Goal: Find specific page/section: Find specific page/section

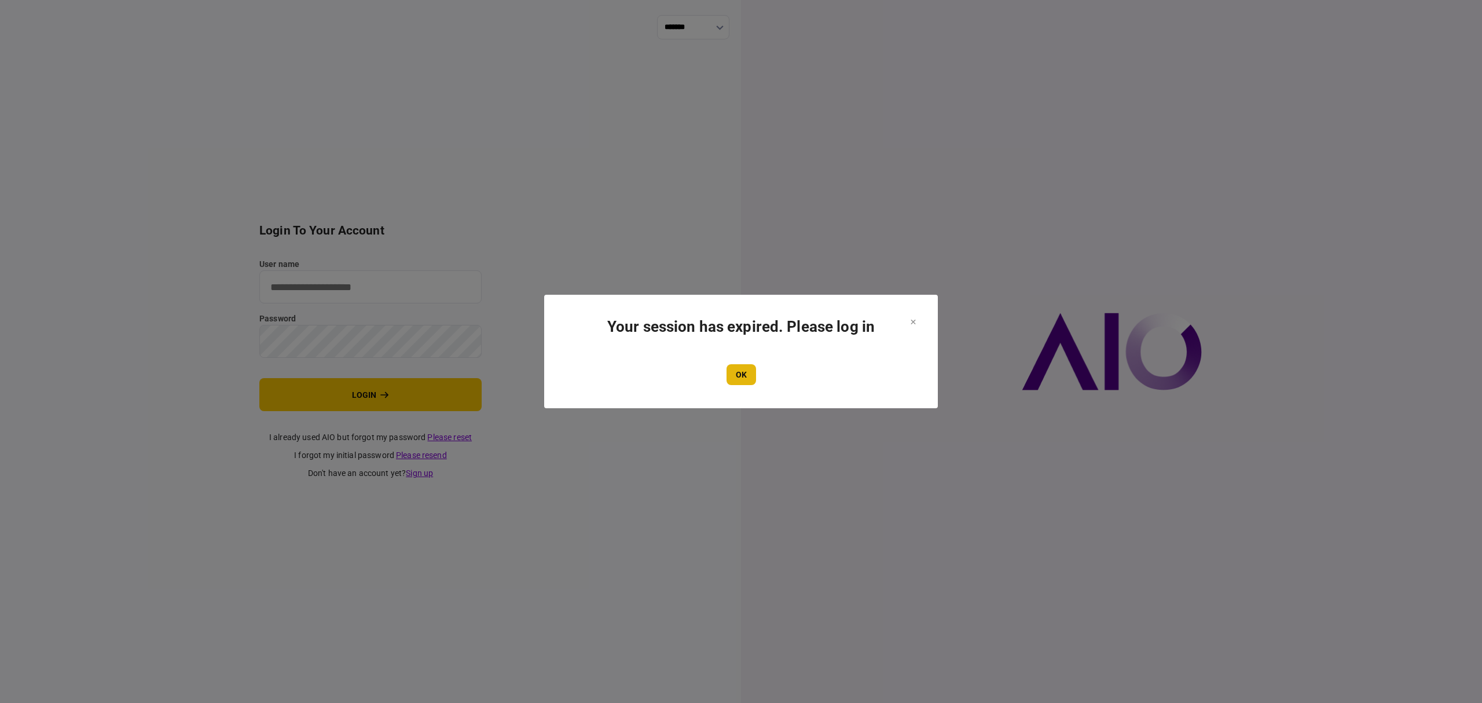
type input "*******"
click at [753, 377] on button "OK" at bounding box center [741, 374] width 30 height 21
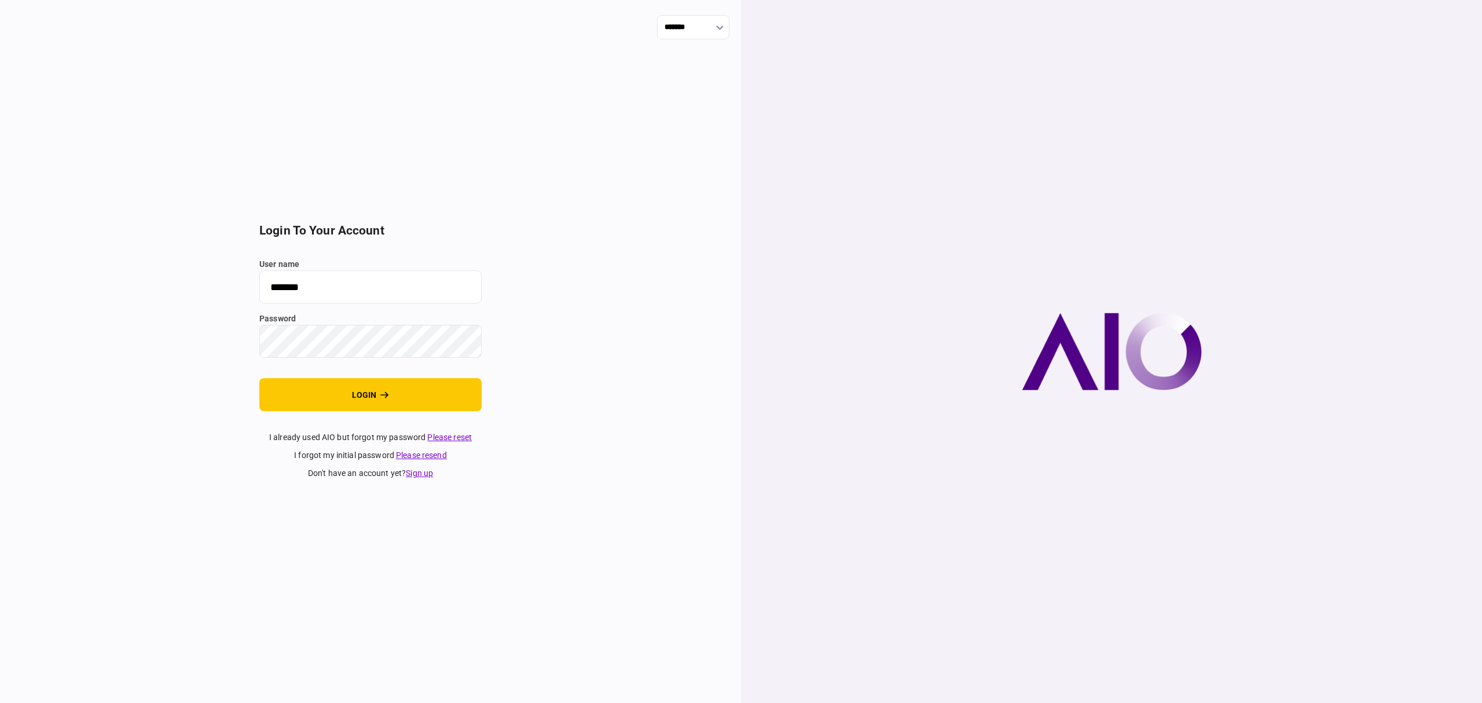
drag, startPoint x: 357, startPoint y: 392, endPoint x: 836, endPoint y: 405, distance: 480.1
click at [357, 392] on button "login" at bounding box center [370, 394] width 222 height 33
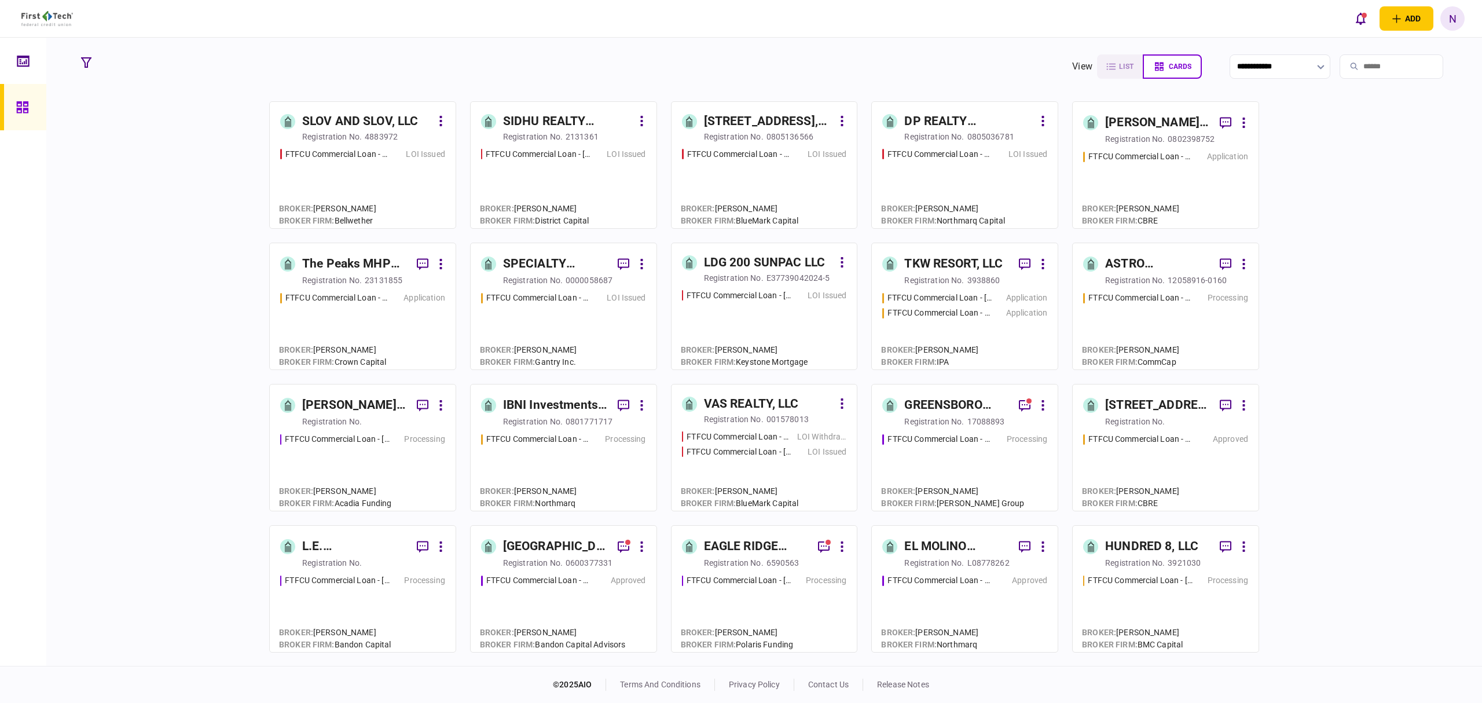
click at [927, 410] on div "GREENSBORO ESTATES LLC" at bounding box center [956, 405] width 105 height 19
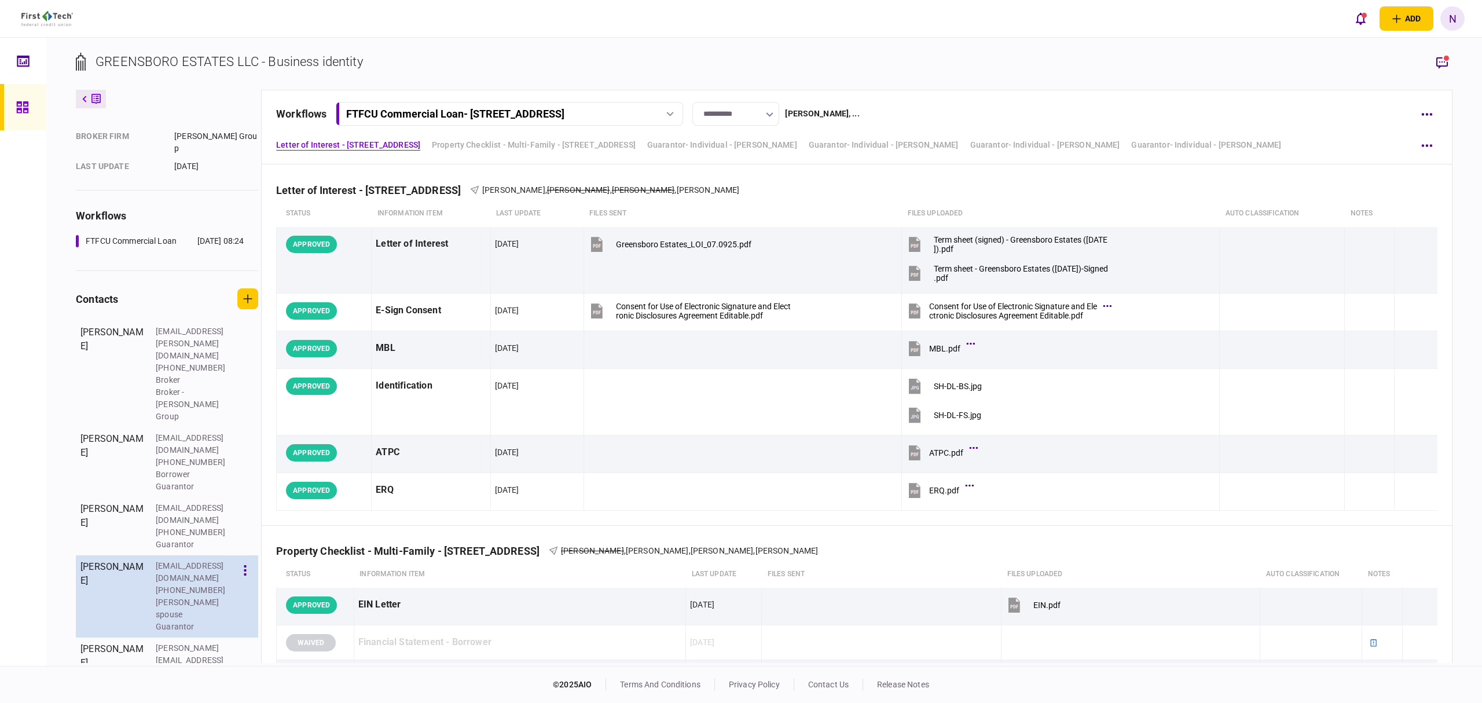
scroll to position [177, 0]
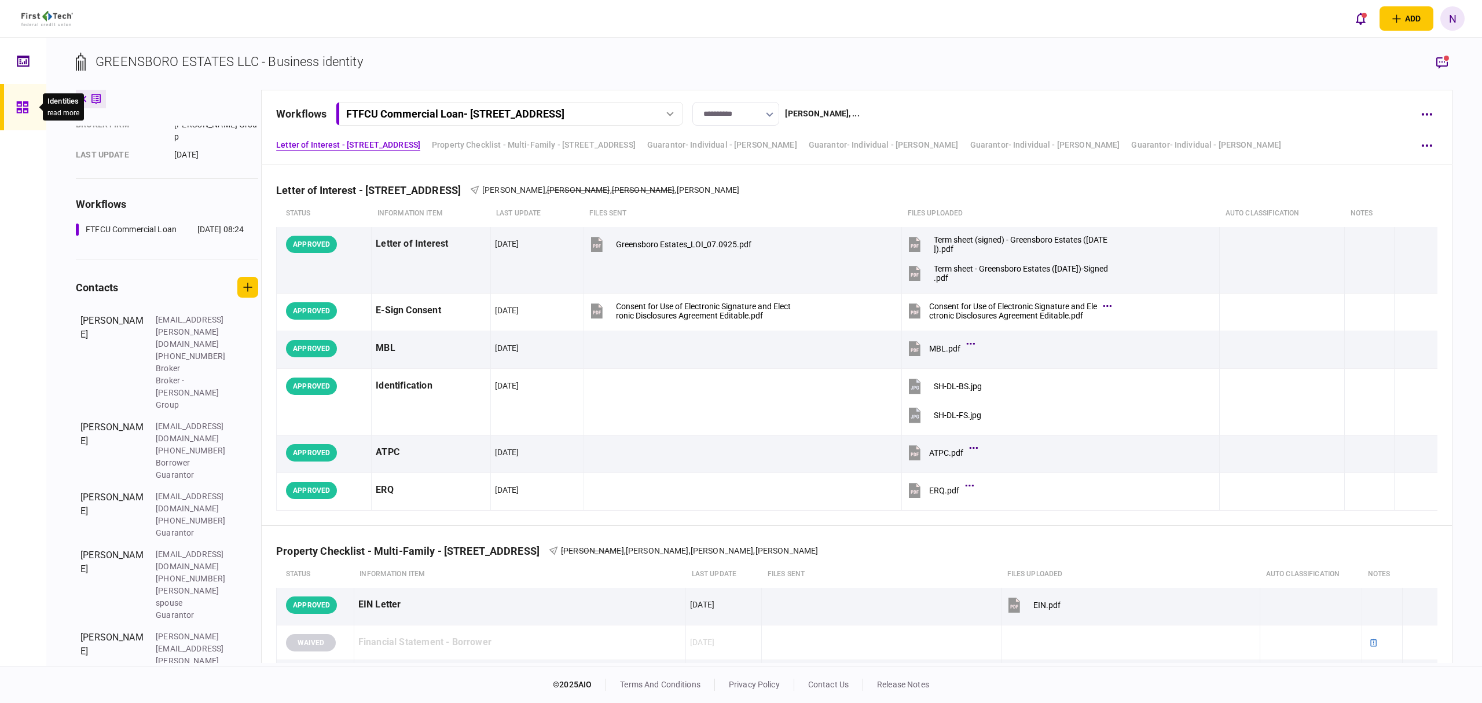
click at [17, 98] on div at bounding box center [25, 107] width 19 height 46
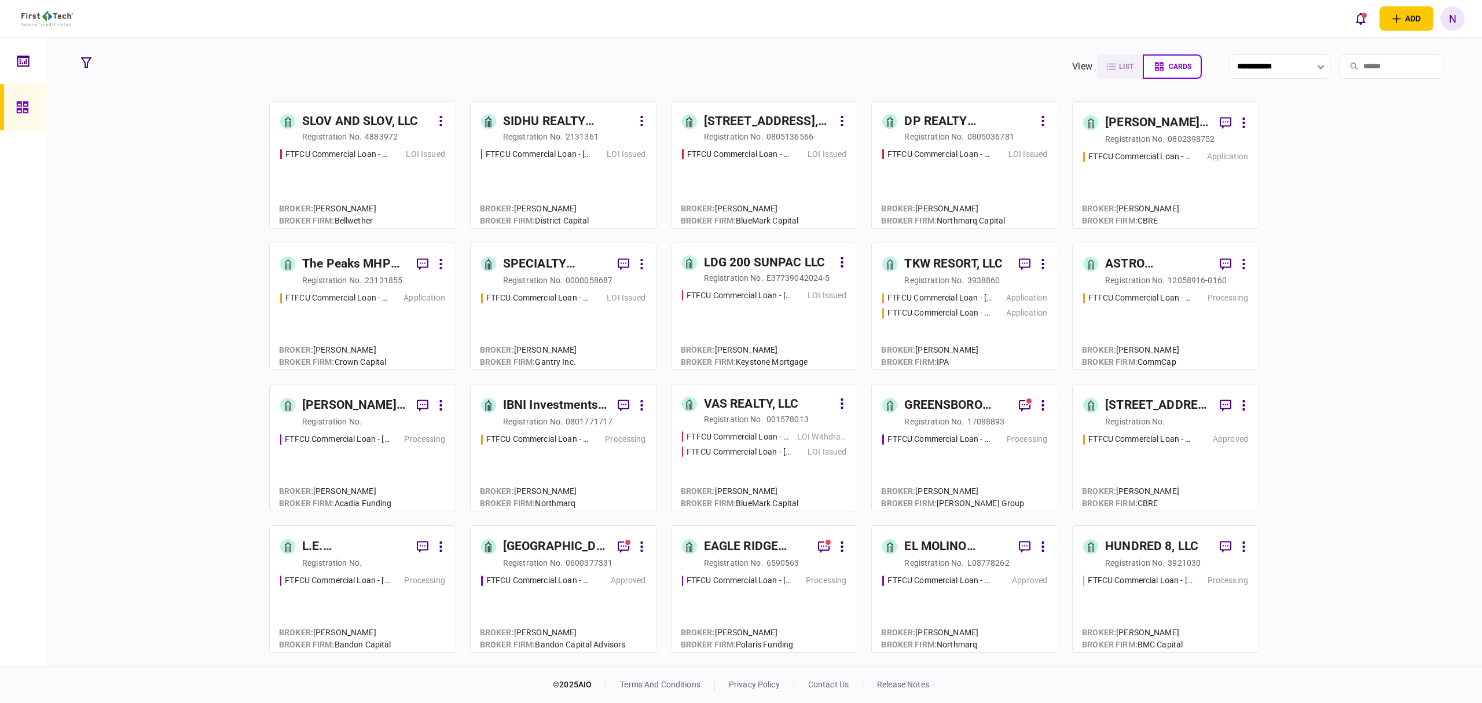
click at [531, 538] on div "[GEOGRAPHIC_DATA] PASSAIC, LLC" at bounding box center [555, 546] width 105 height 19
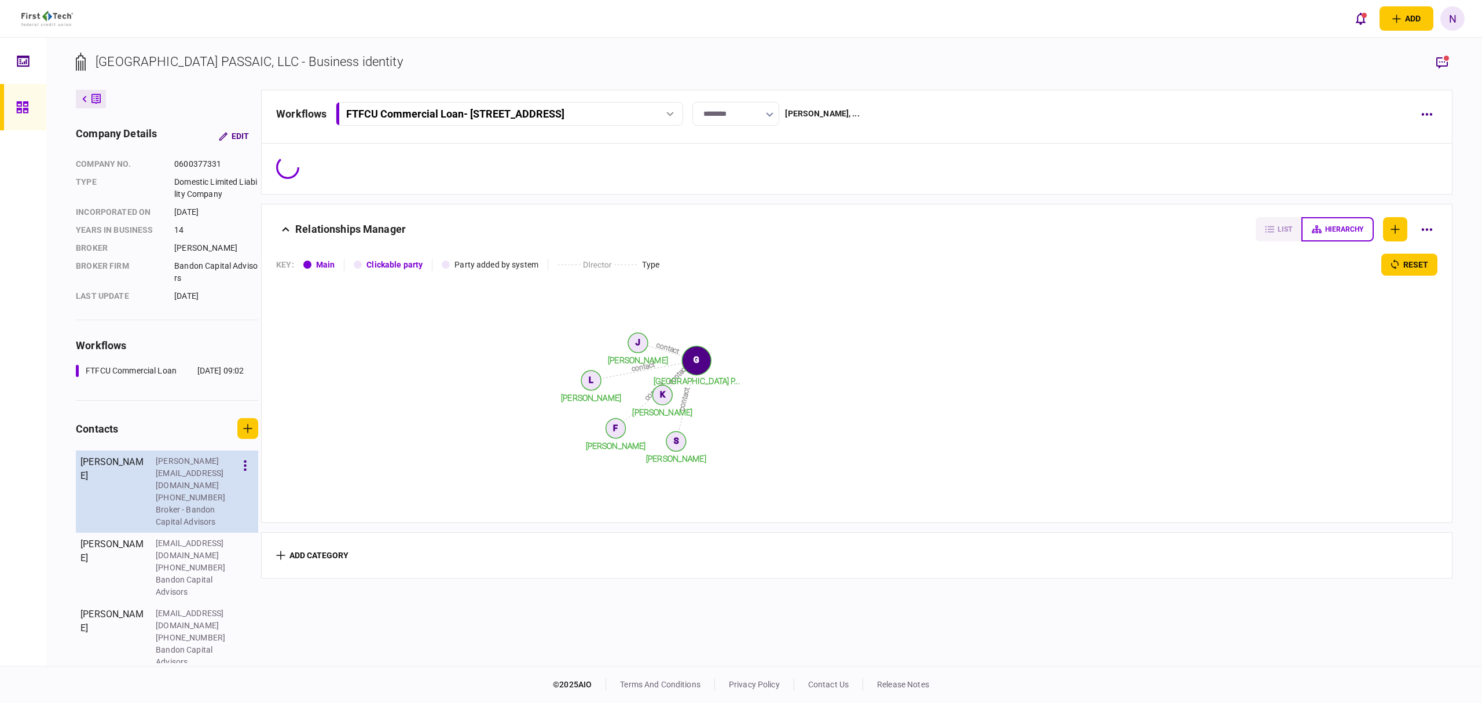
scroll to position [56, 0]
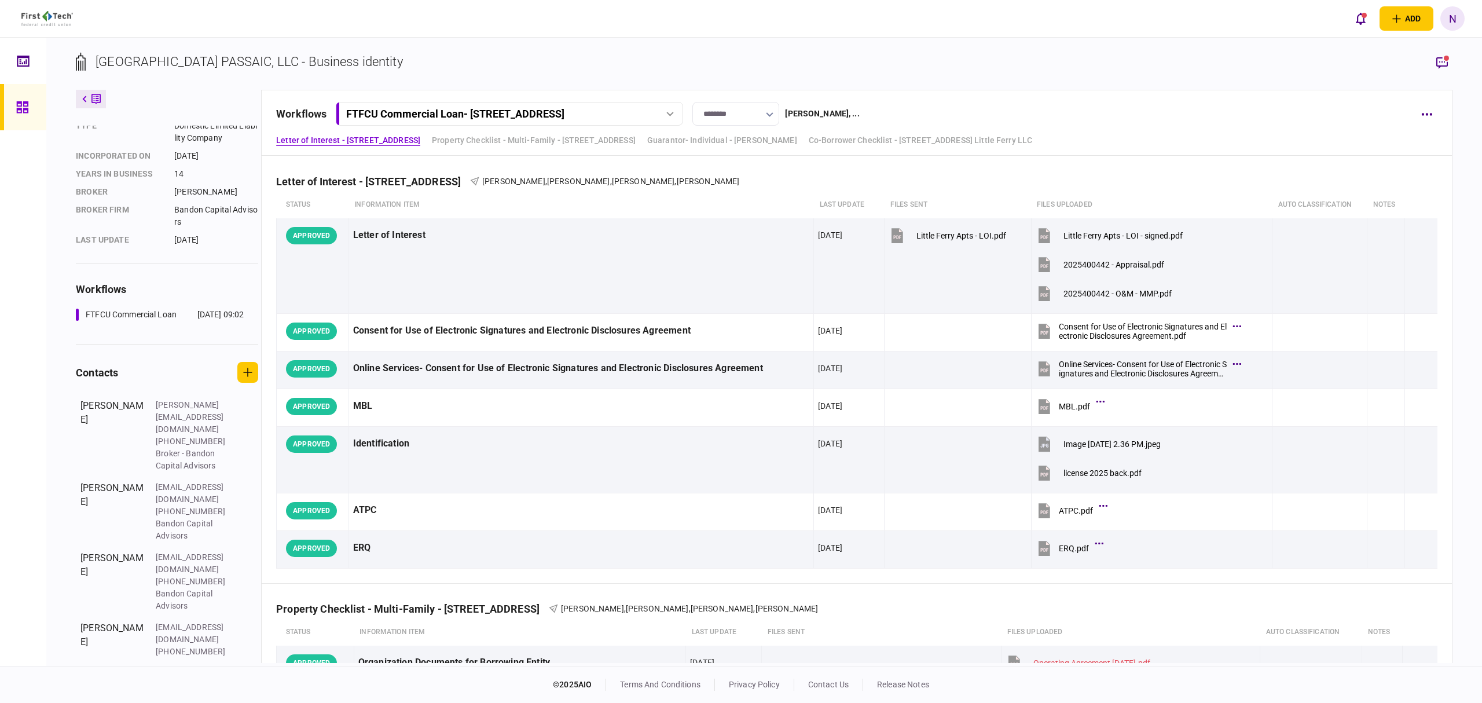
click at [22, 105] on icon at bounding box center [22, 107] width 13 height 13
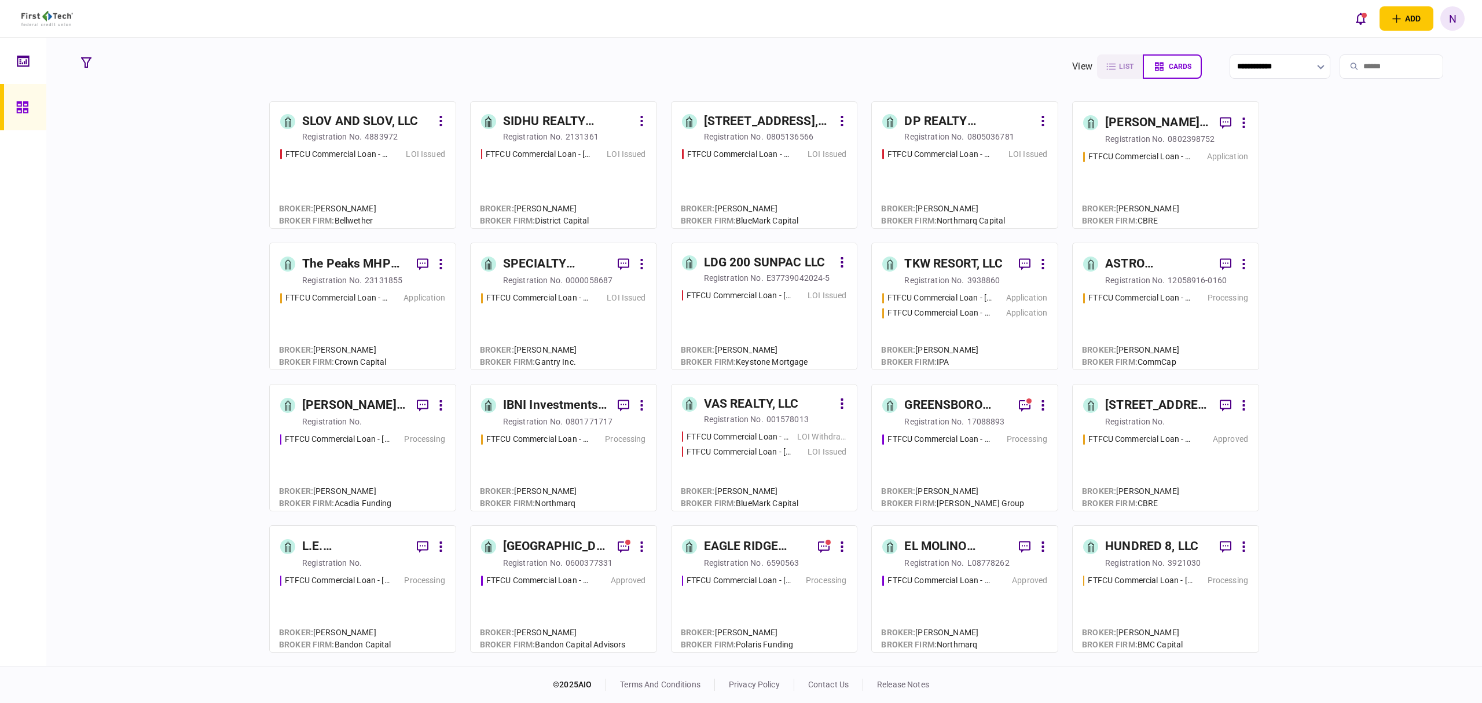
click at [347, 549] on div "L.E. [PERSON_NAME] Properties Inc." at bounding box center [354, 546] width 105 height 19
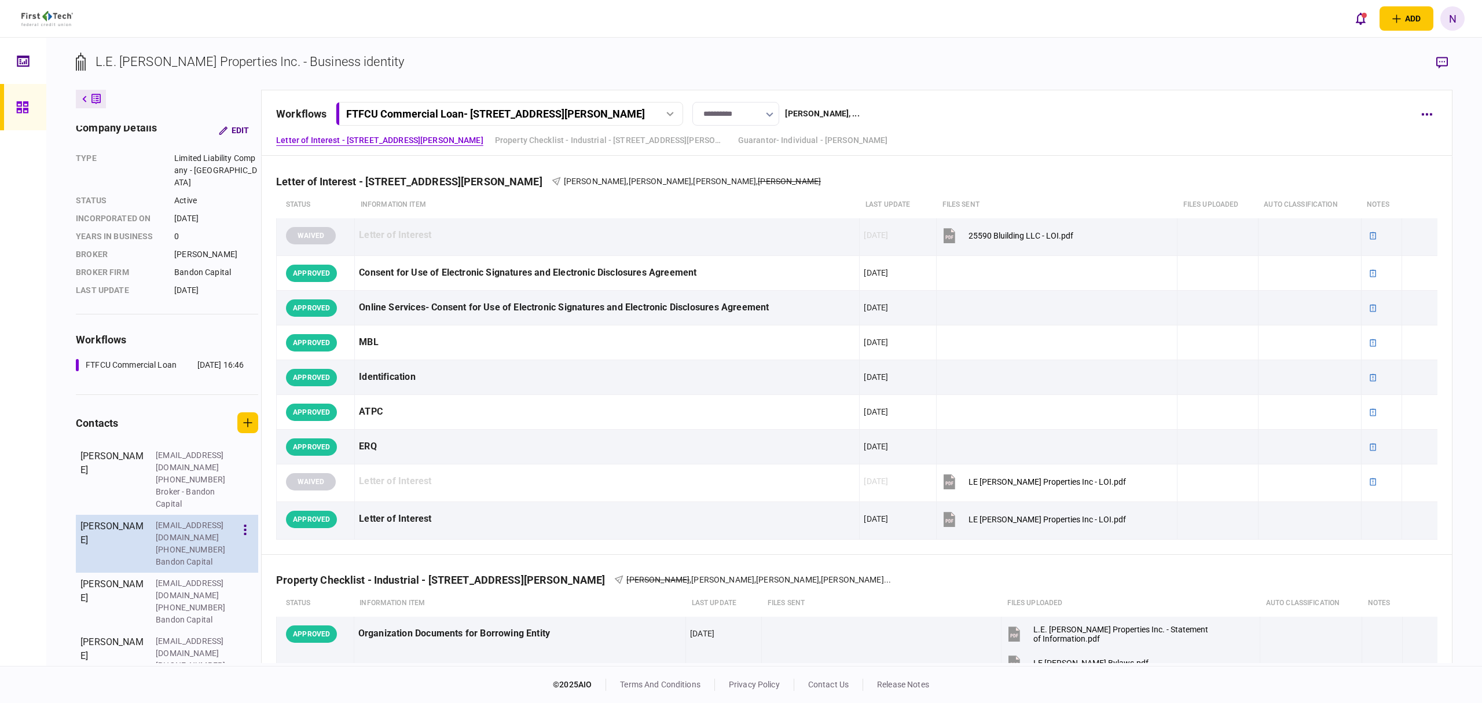
scroll to position [8, 0]
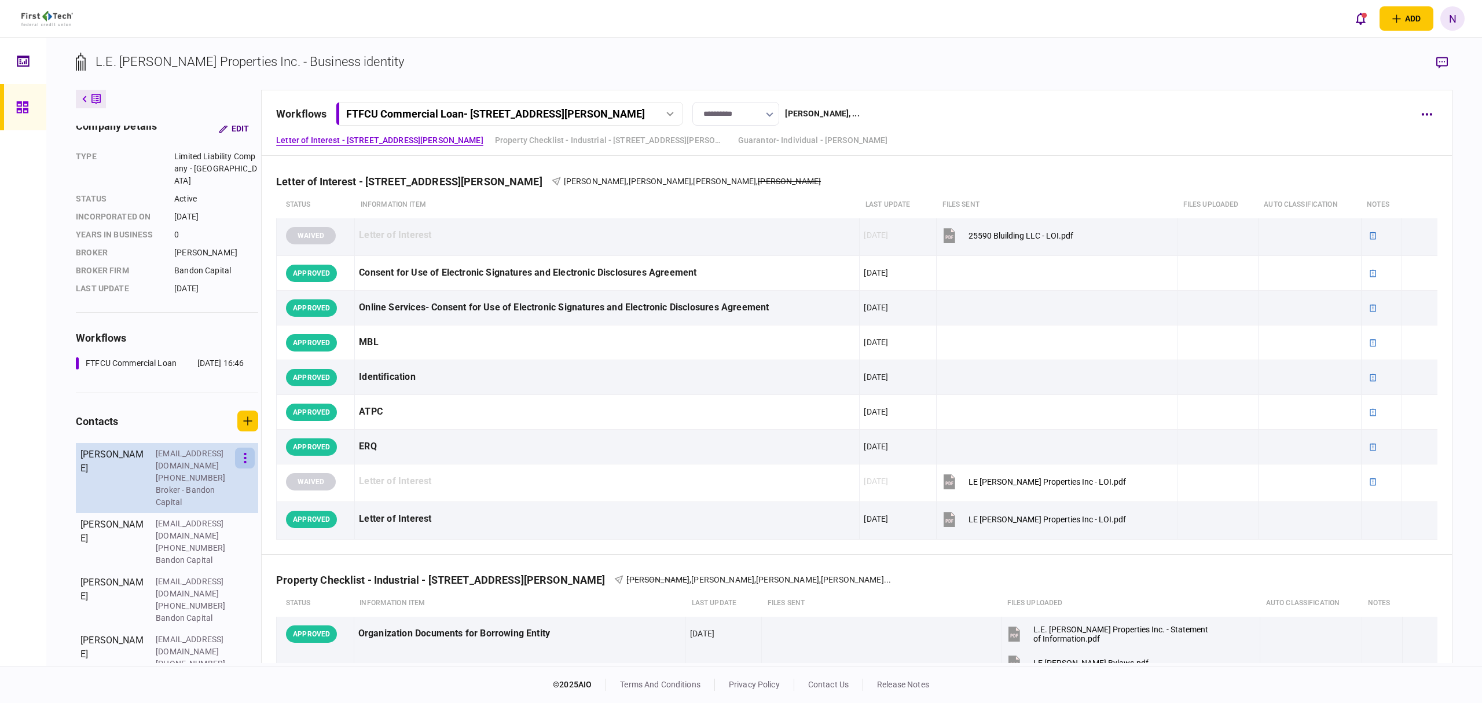
click at [247, 453] on button "button" at bounding box center [245, 457] width 20 height 21
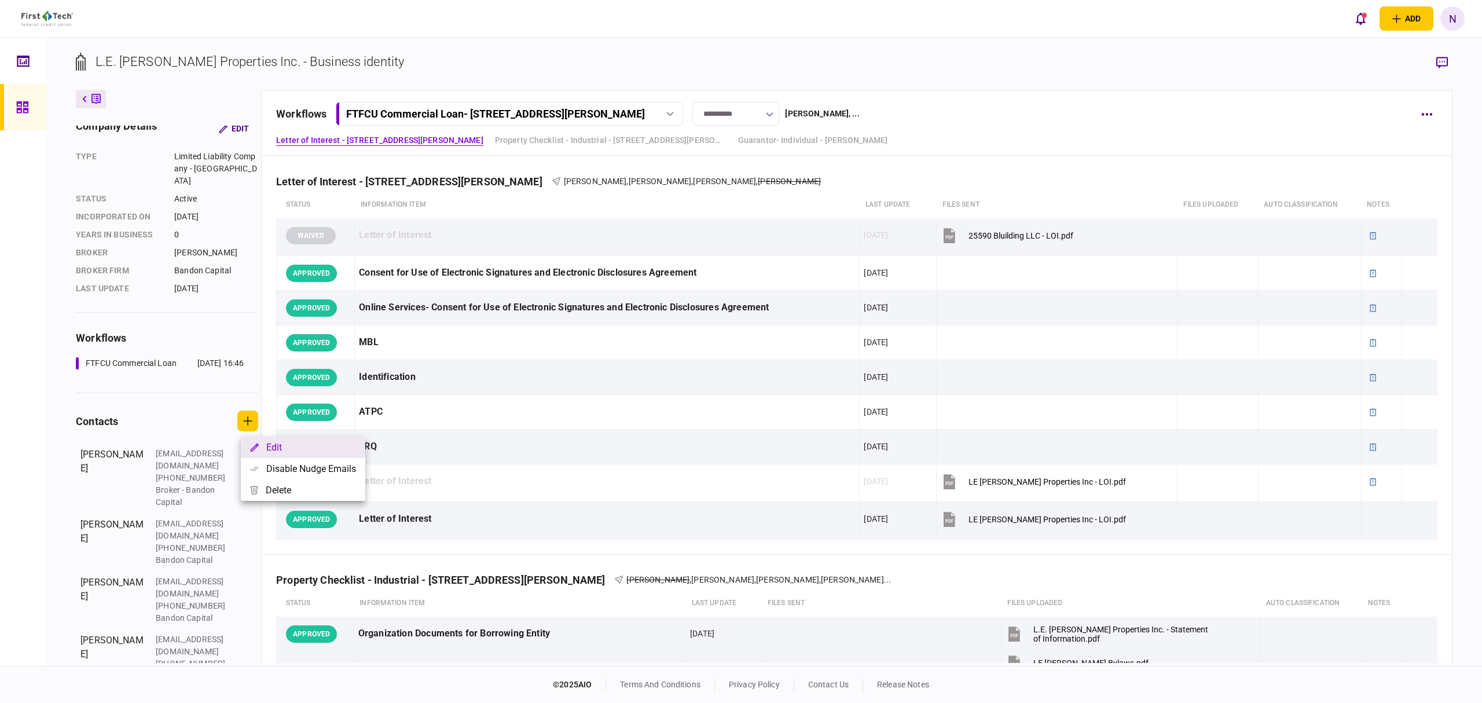
click at [276, 445] on button "Edit" at bounding box center [303, 446] width 124 height 21
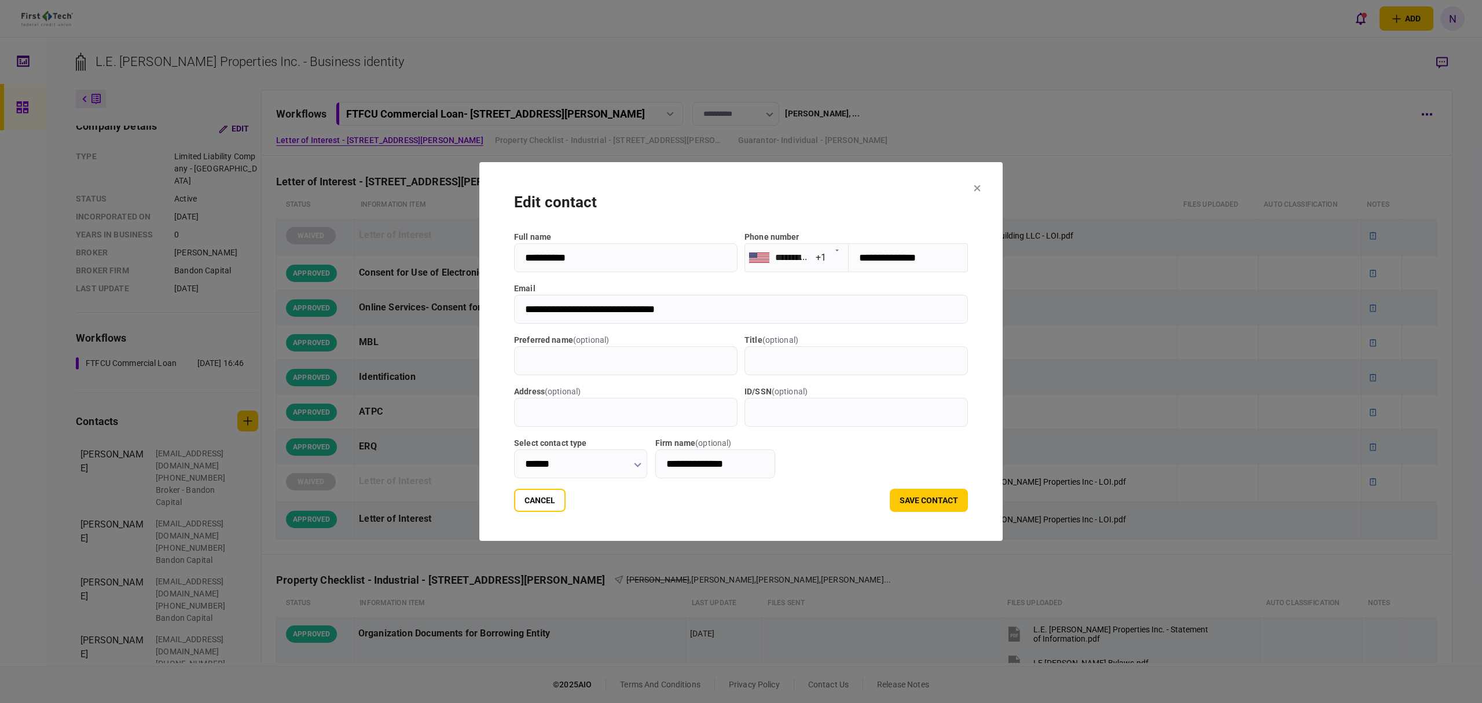
drag, startPoint x: 697, startPoint y: 307, endPoint x: 575, endPoint y: 309, distance: 122.2
click at [482, 310] on section "**********" at bounding box center [740, 351] width 523 height 379
click at [514, 505] on button "Cancel" at bounding box center [540, 500] width 52 height 23
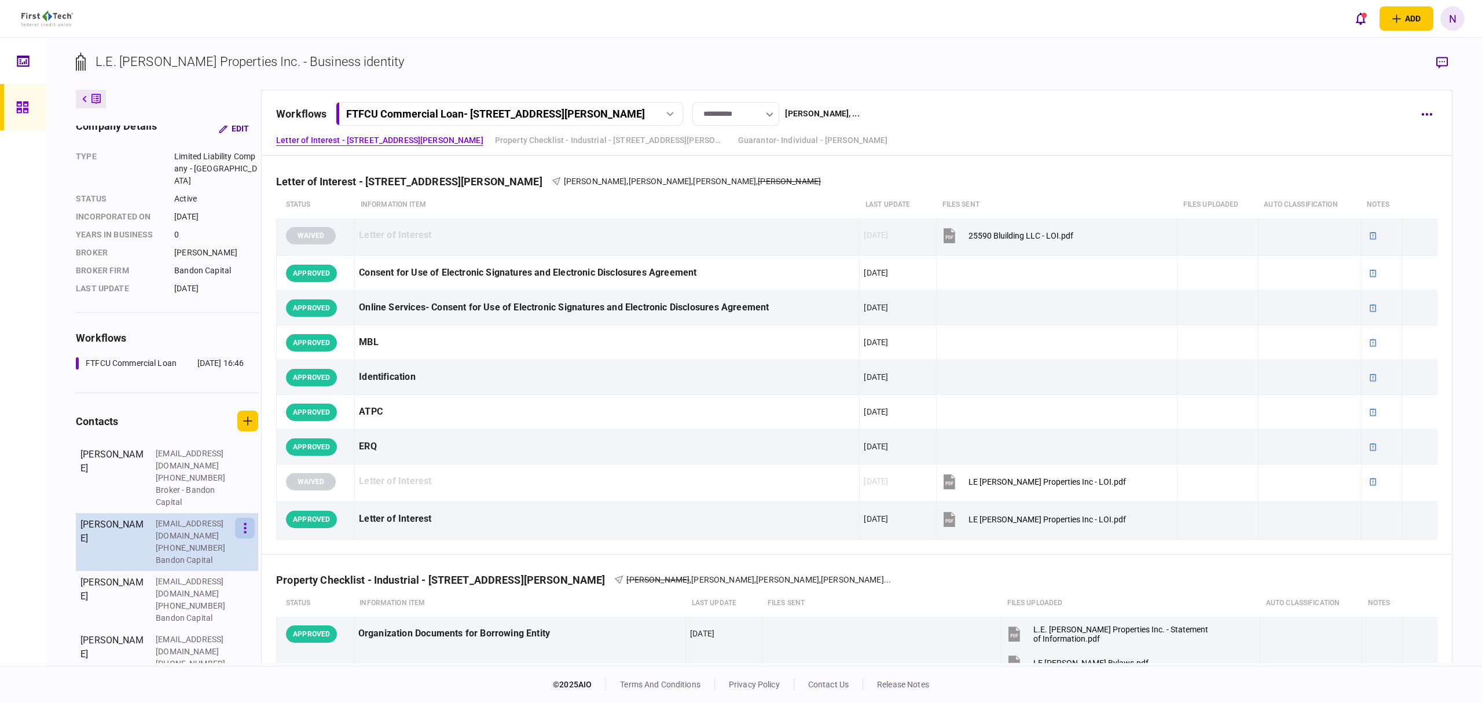
click at [249, 518] on button "button" at bounding box center [245, 528] width 20 height 21
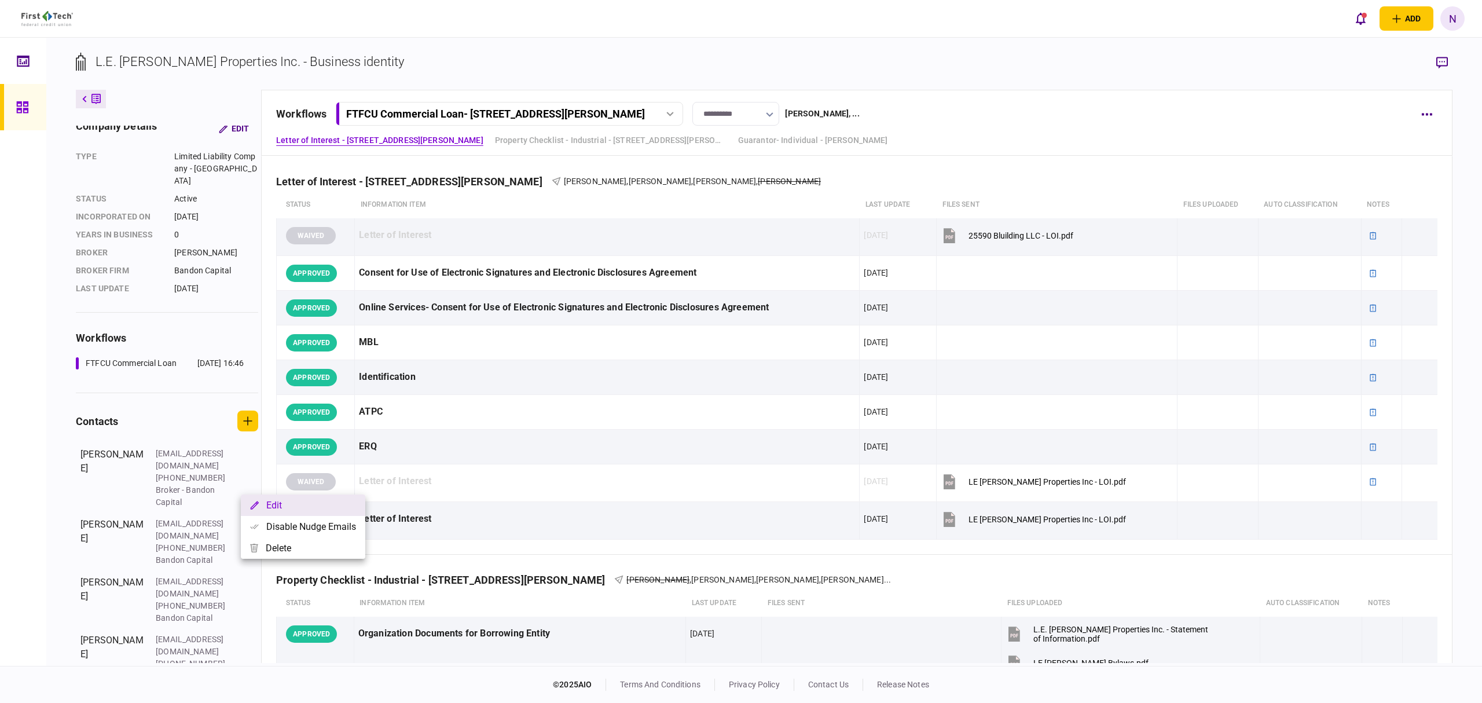
click at [293, 505] on button "Edit" at bounding box center [303, 504] width 124 height 21
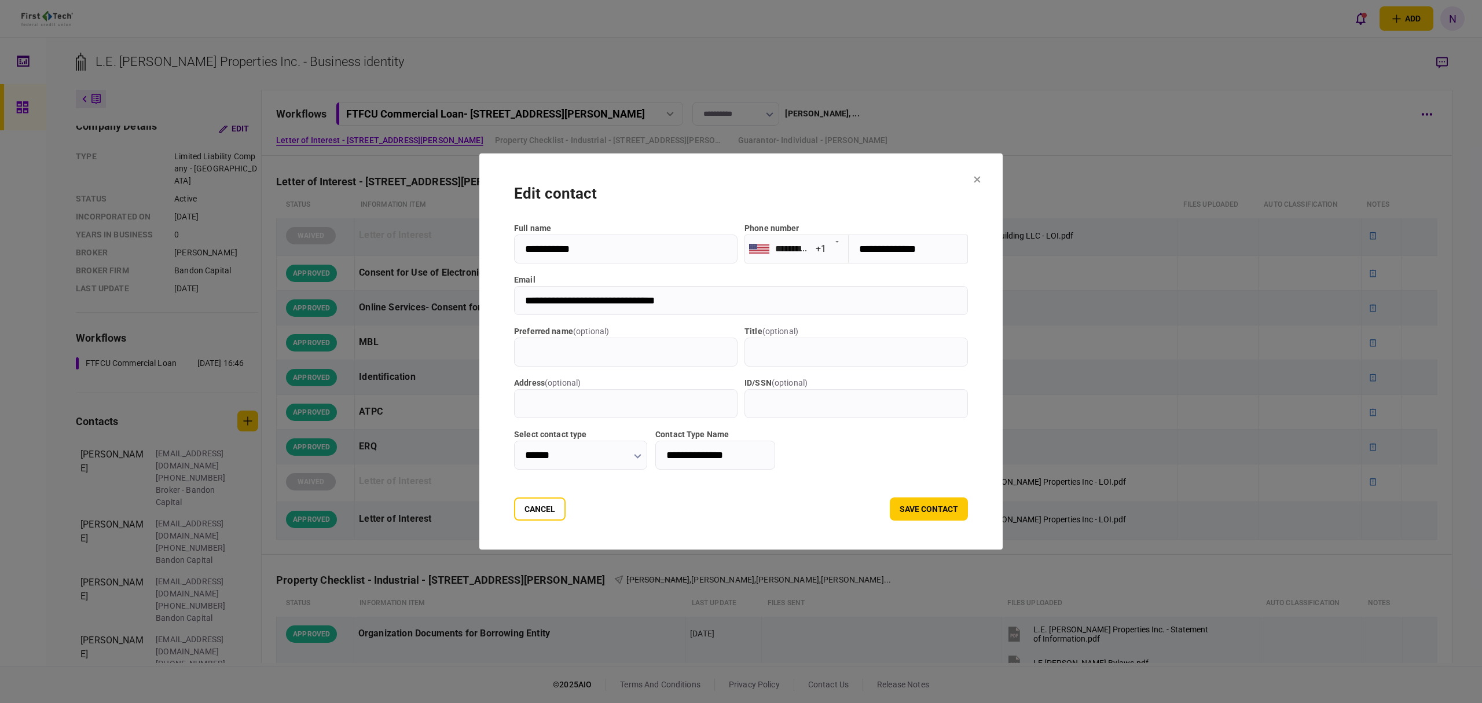
drag, startPoint x: 711, startPoint y: 306, endPoint x: 485, endPoint y: 309, distance: 226.4
click at [485, 309] on section "**********" at bounding box center [740, 351] width 523 height 396
click at [527, 519] on button "Cancel" at bounding box center [540, 508] width 52 height 23
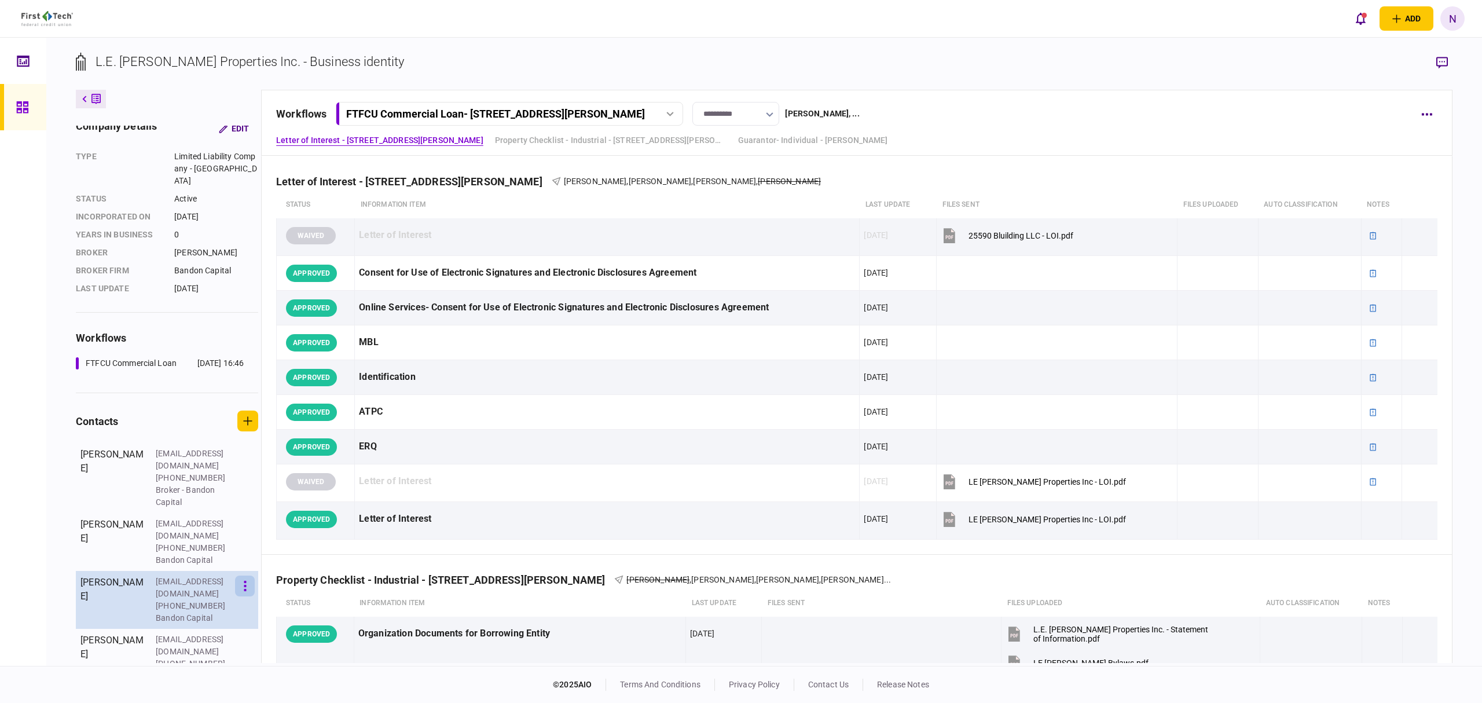
click at [247, 575] on button "button" at bounding box center [245, 585] width 20 height 21
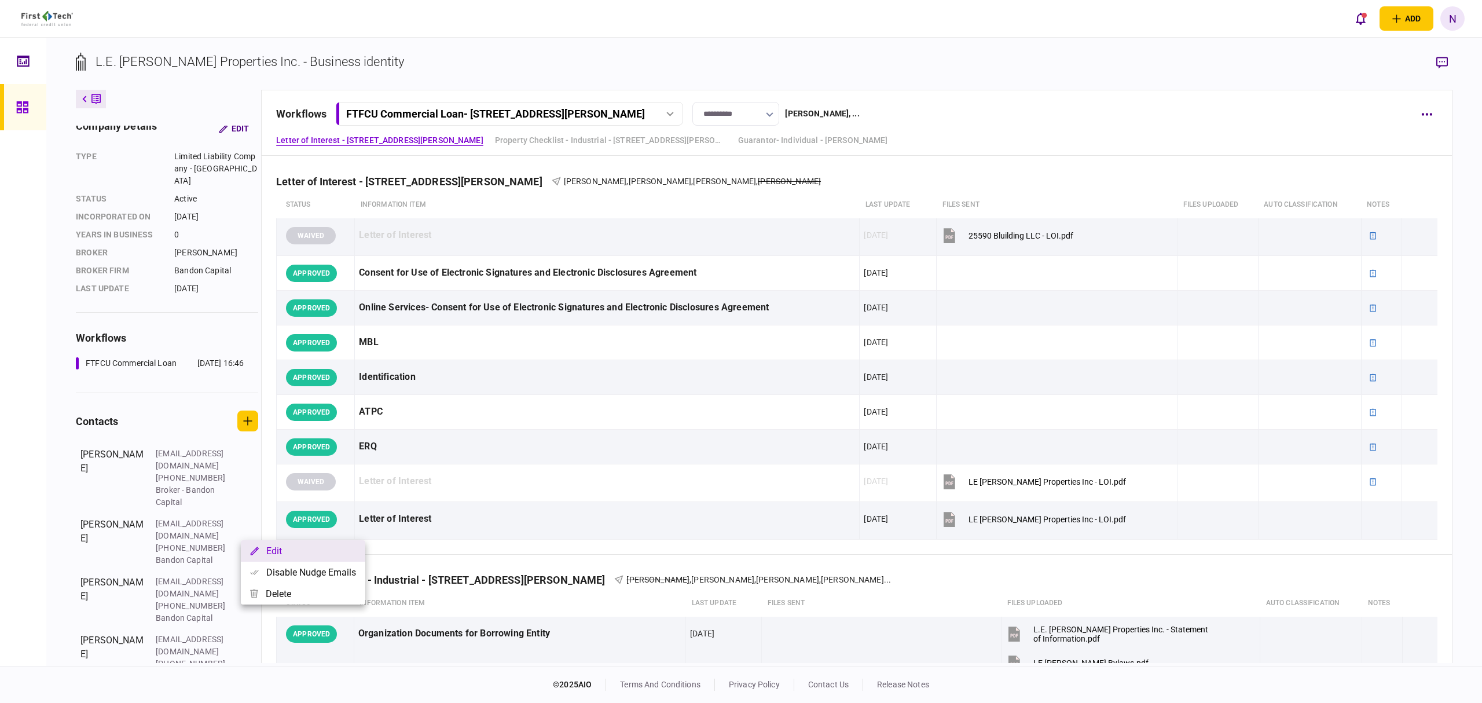
click at [296, 551] on button "Edit" at bounding box center [303, 550] width 124 height 21
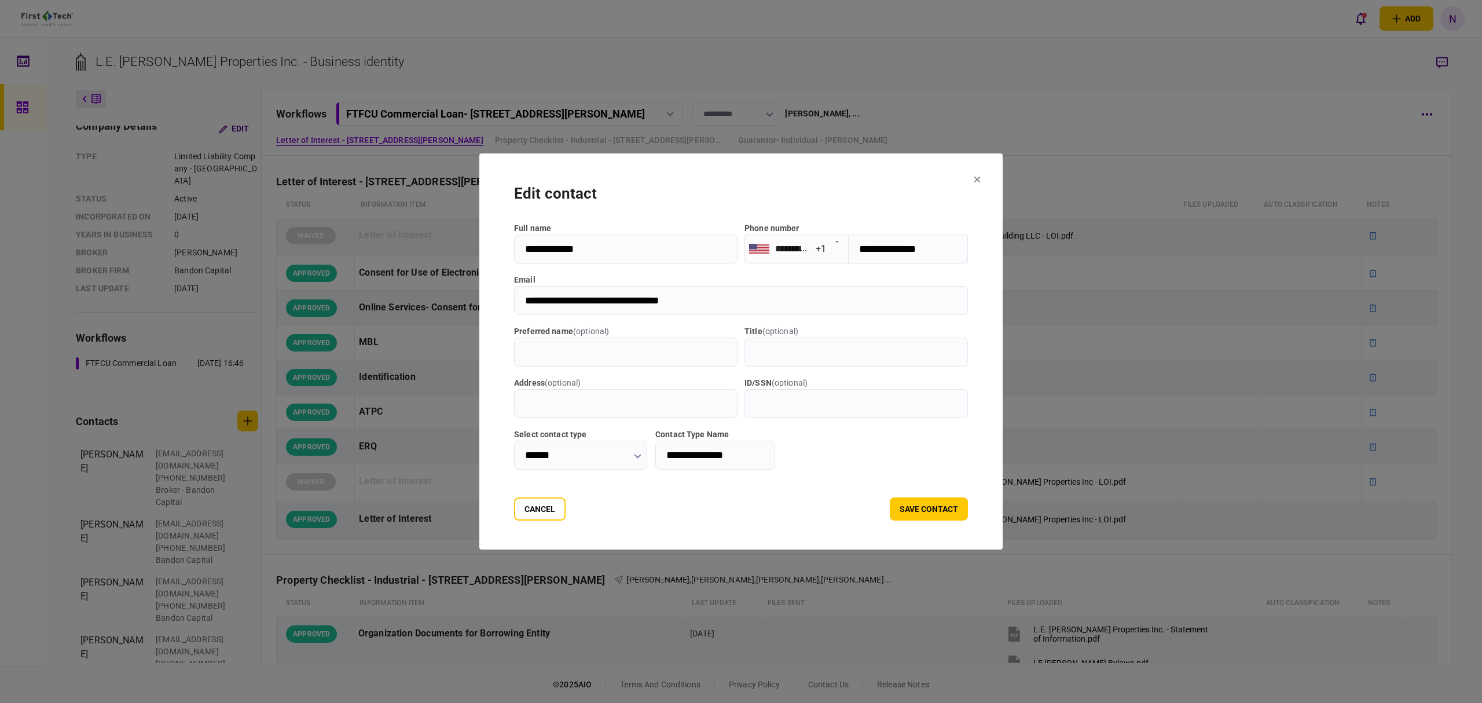
drag, startPoint x: 684, startPoint y: 300, endPoint x: 540, endPoint y: 299, distance: 144.7
click at [479, 306] on section "**********" at bounding box center [740, 351] width 523 height 396
drag, startPoint x: 501, startPoint y: 509, endPoint x: 147, endPoint y: 558, distance: 357.6
click at [514, 509] on button "Cancel" at bounding box center [540, 508] width 52 height 23
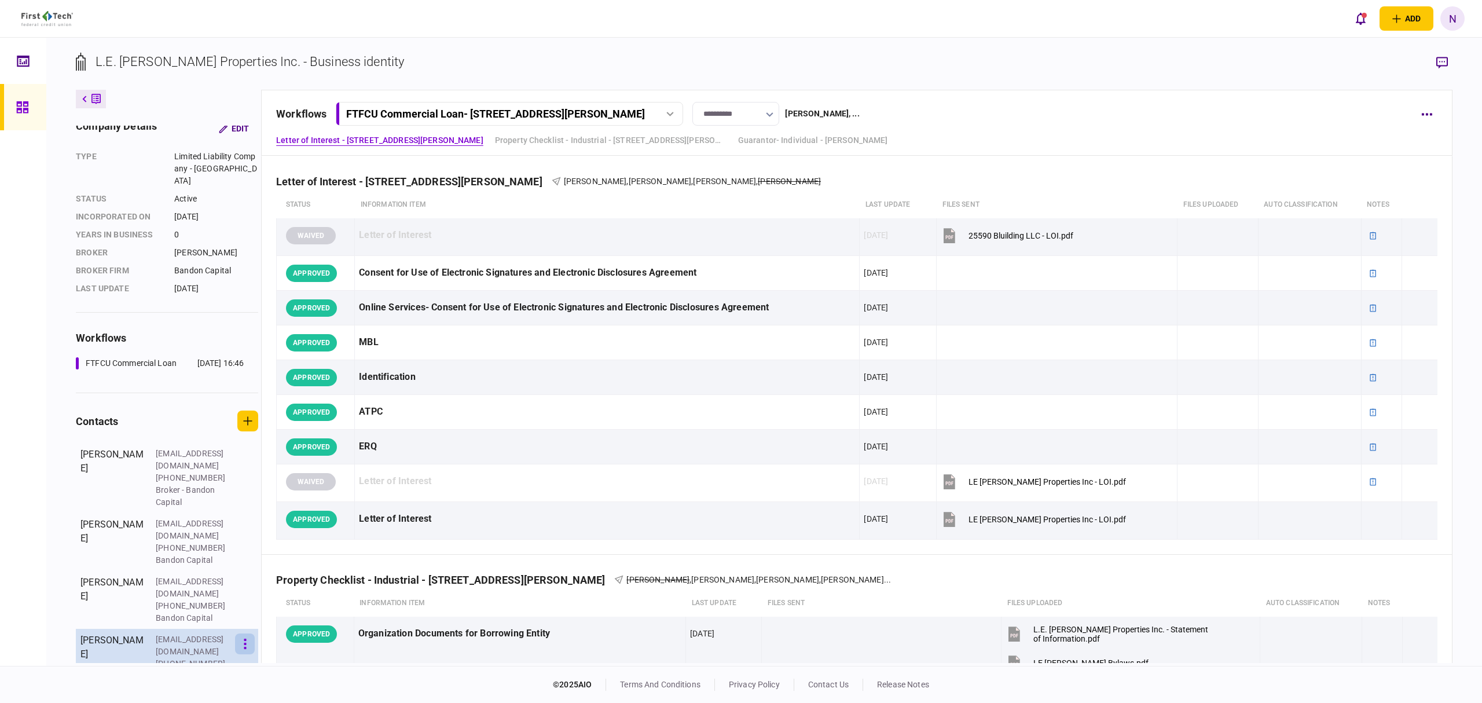
click at [245, 633] on button "button" at bounding box center [245, 643] width 20 height 21
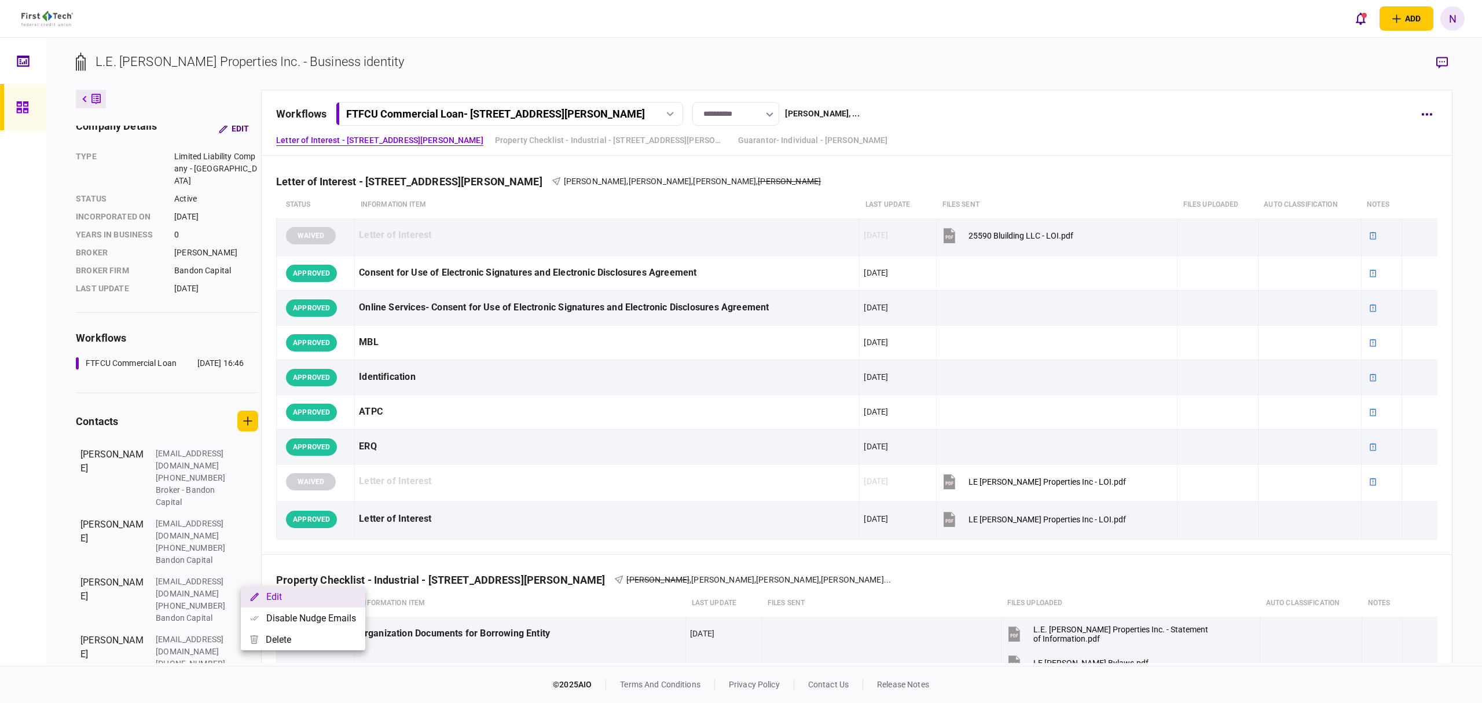
click at [283, 601] on button "Edit" at bounding box center [303, 596] width 124 height 21
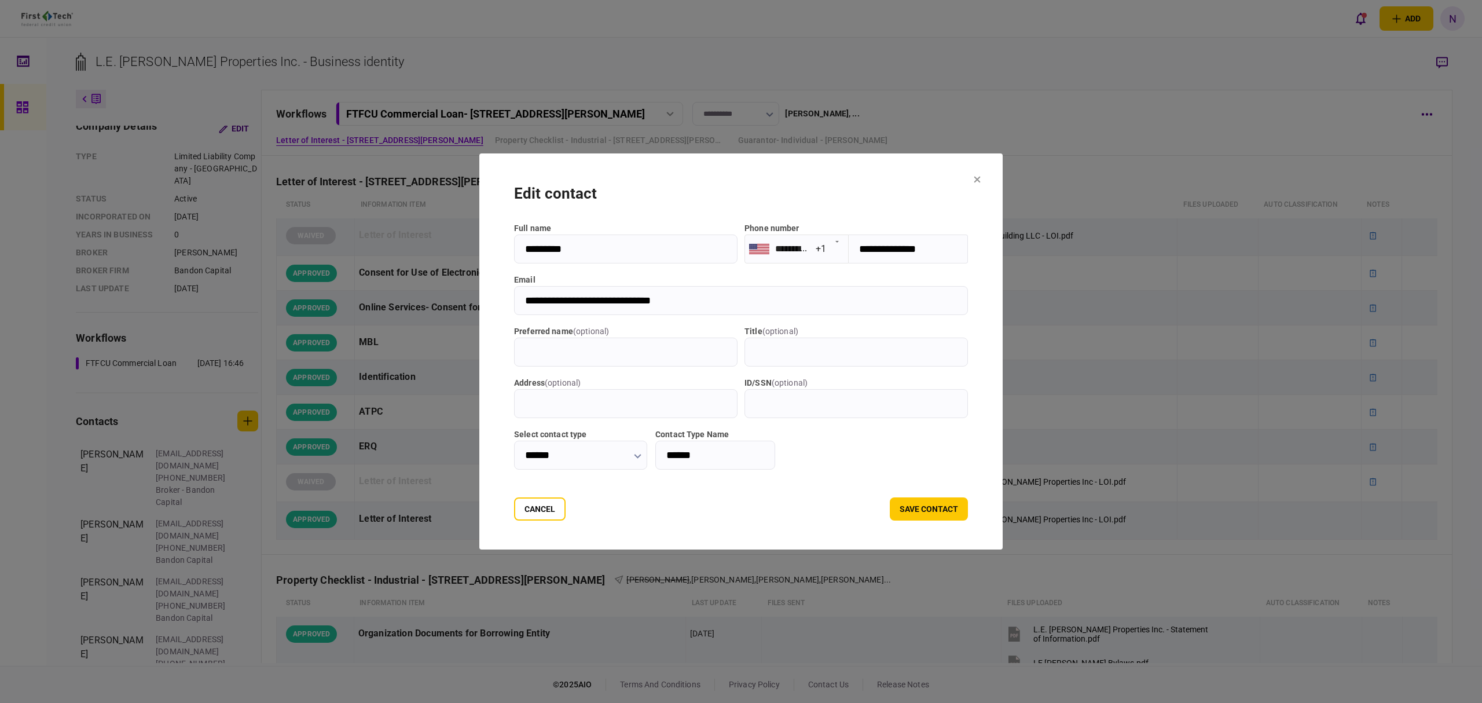
drag, startPoint x: 686, startPoint y: 309, endPoint x: 542, endPoint y: 302, distance: 144.3
click at [514, 299] on input "**********" at bounding box center [741, 300] width 454 height 29
drag, startPoint x: 995, startPoint y: 184, endPoint x: 1012, endPoint y: 179, distance: 18.5
click at [995, 184] on section "**********" at bounding box center [740, 351] width 523 height 396
click at [1003, 178] on section "**********" at bounding box center [740, 351] width 523 height 396
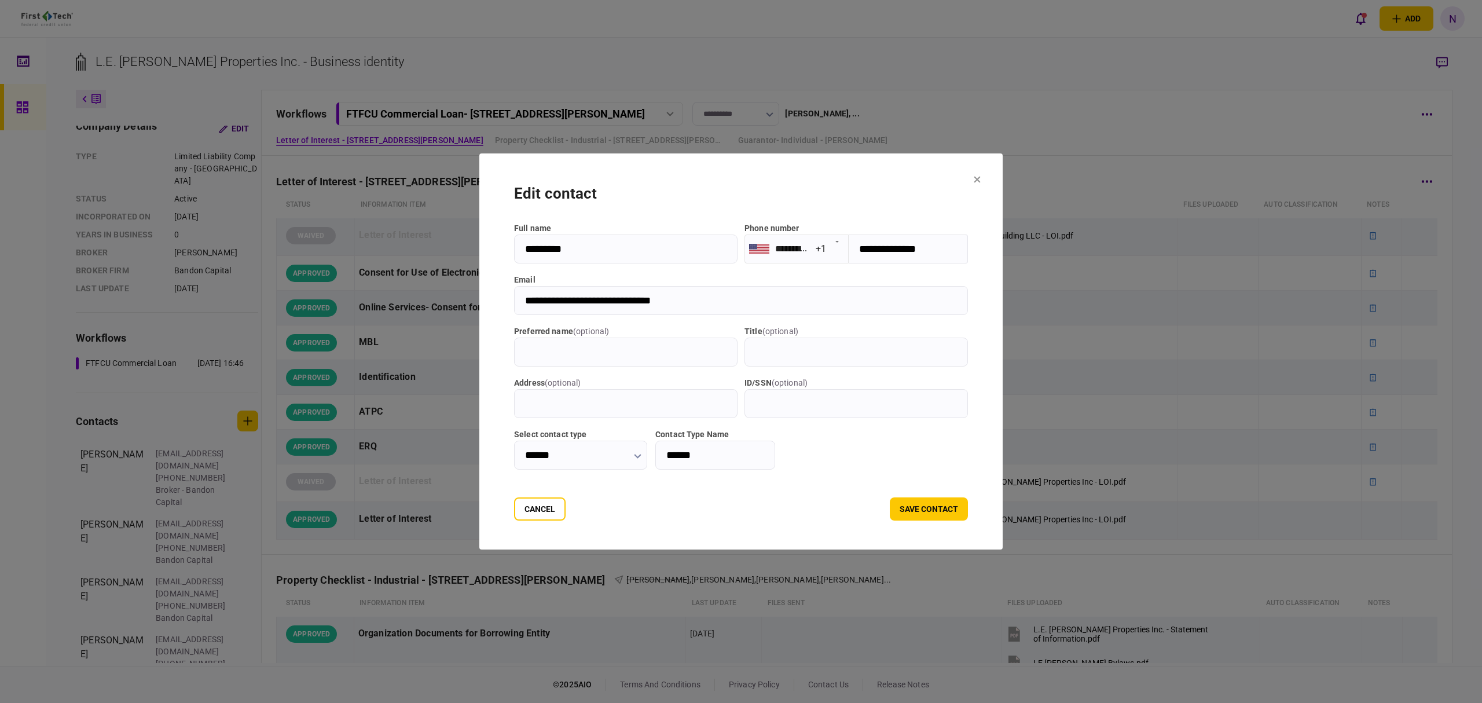
drag, startPoint x: 1006, startPoint y: 175, endPoint x: 1003, endPoint y: 184, distance: 9.9
click at [981, 176] on button at bounding box center [977, 179] width 7 height 9
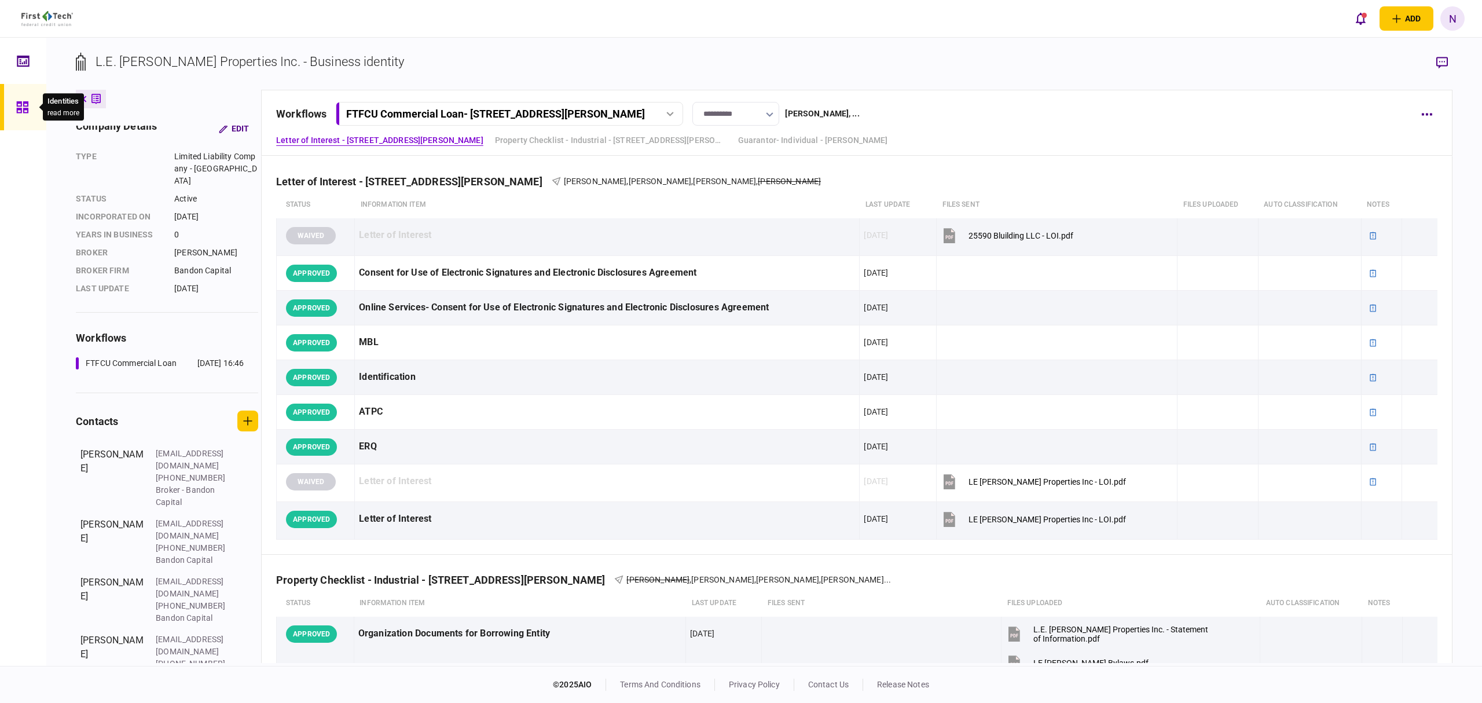
click at [23, 102] on icon at bounding box center [22, 107] width 12 height 12
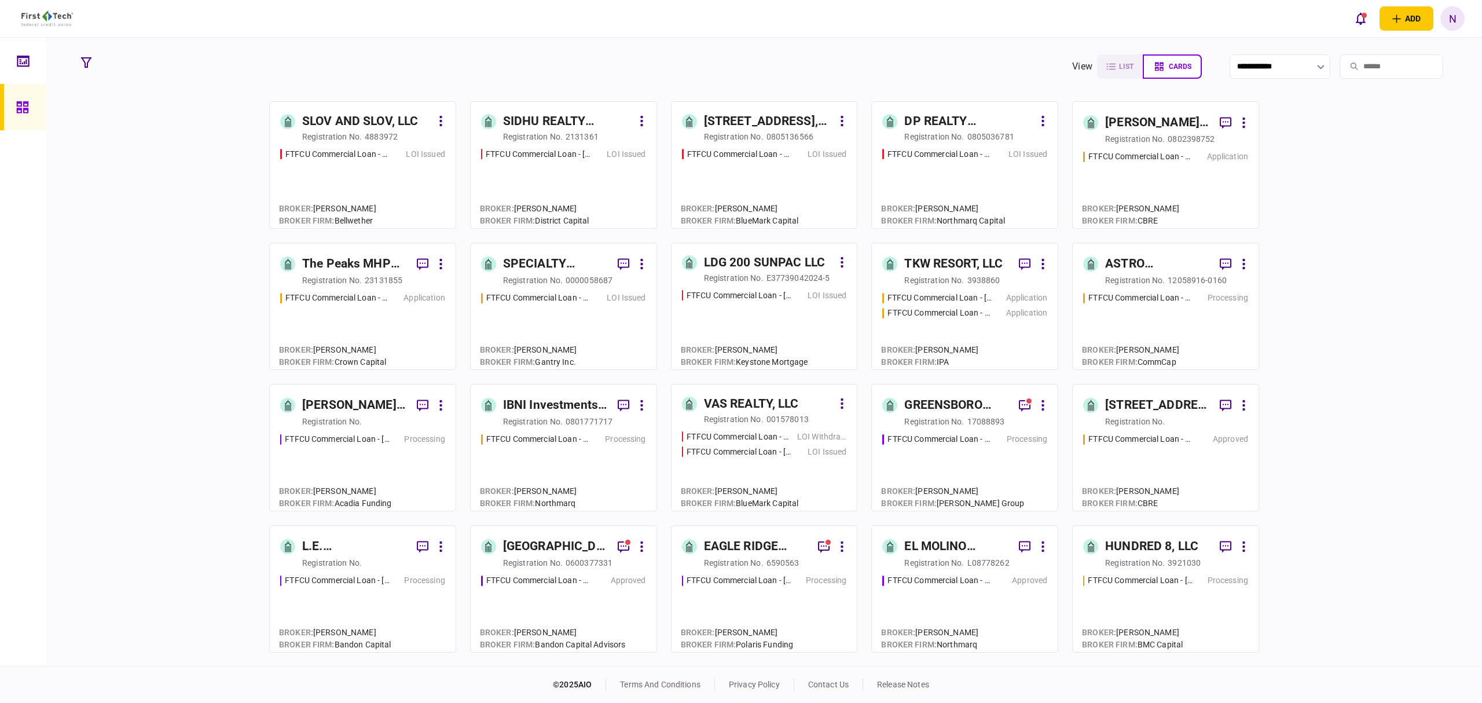
click at [566, 545] on div "[GEOGRAPHIC_DATA] PASSAIC, LLC" at bounding box center [555, 546] width 105 height 19
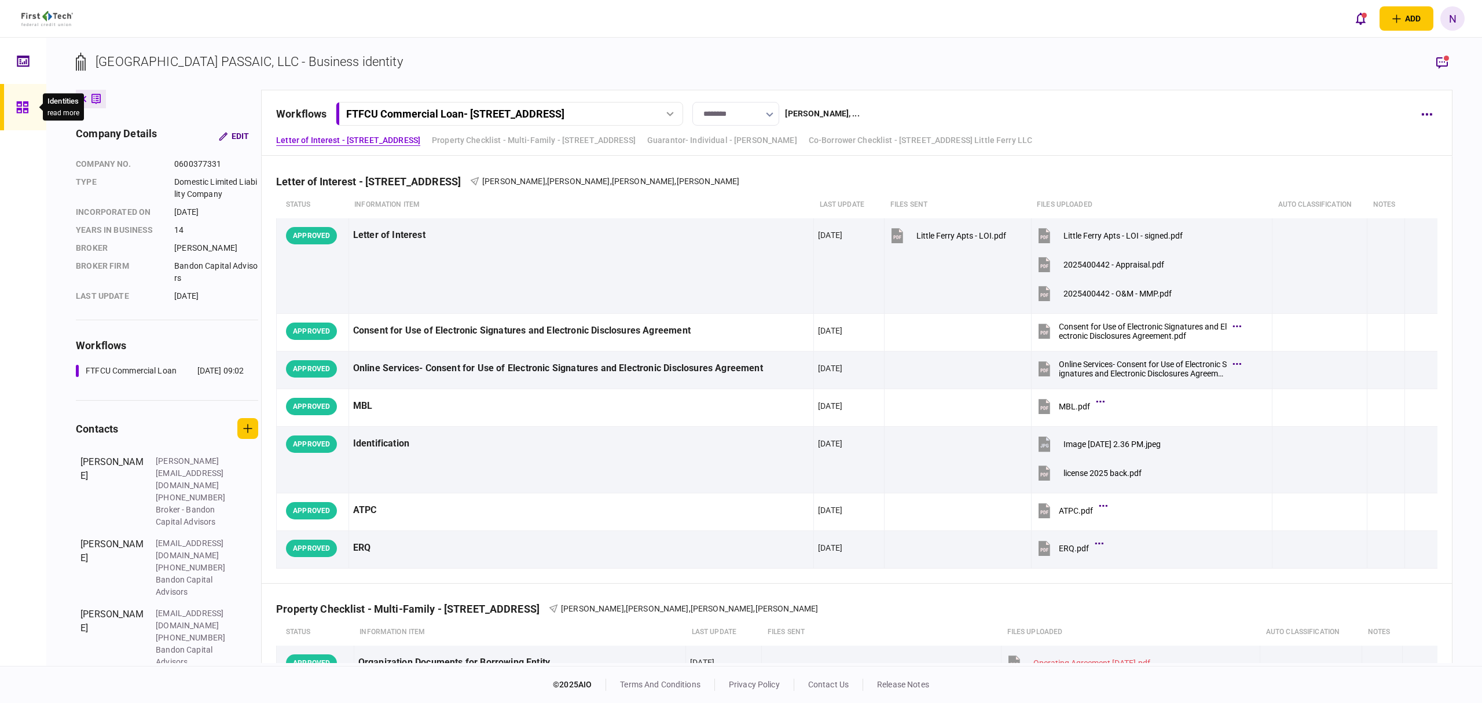
click at [28, 105] on icon at bounding box center [22, 107] width 12 height 12
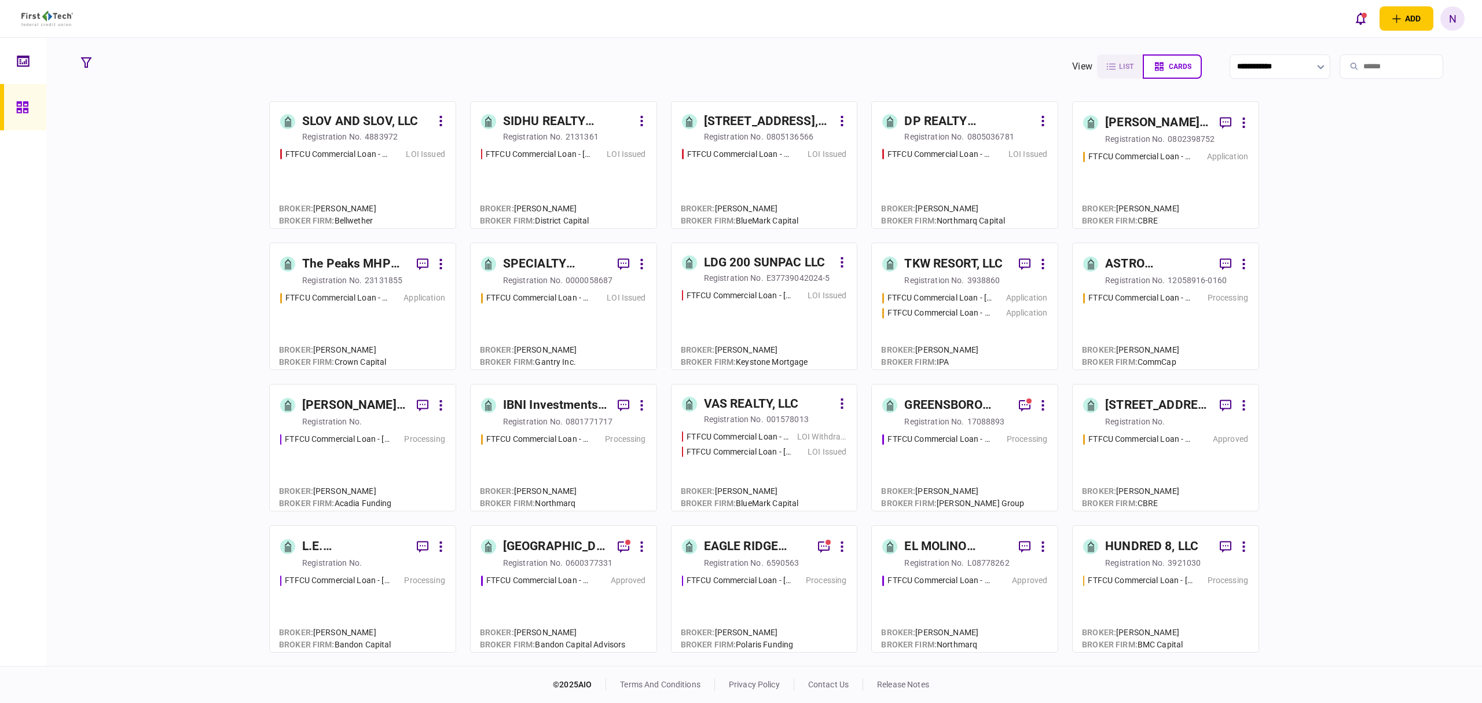
click at [352, 545] on div "L.E. [PERSON_NAME] Properties Inc." at bounding box center [354, 546] width 105 height 19
